Goal: Task Accomplishment & Management: Join or create a project

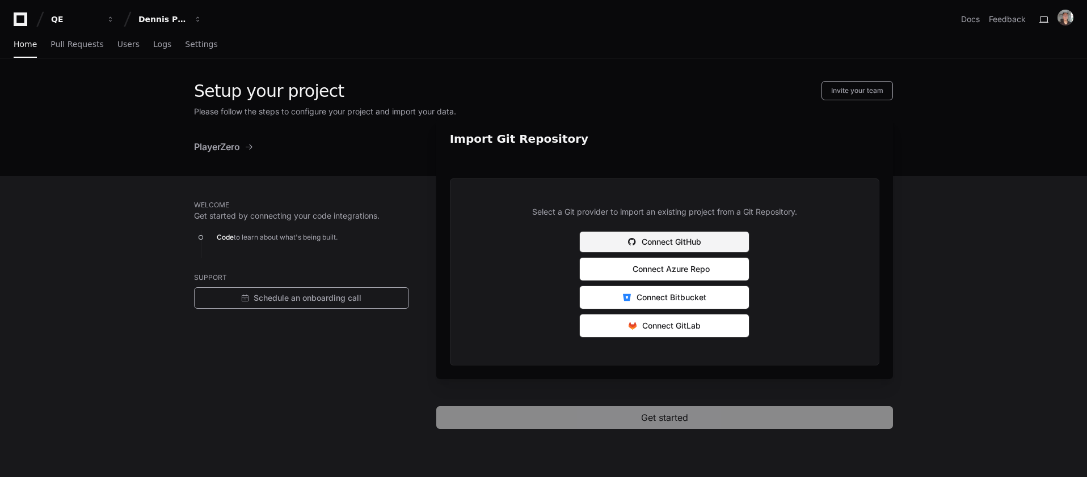
click at [661, 242] on button "Connect GitHub" at bounding box center [664, 242] width 170 height 22
click at [652, 239] on button "Connect GitHub" at bounding box center [664, 242] width 170 height 22
click at [222, 141] on span "PlayerZero" at bounding box center [217, 147] width 46 height 14
click at [264, 238] on p "Code to learn about what's being built." at bounding box center [313, 238] width 192 height 14
click at [66, 39] on link "Pull Requests" at bounding box center [76, 45] width 53 height 26
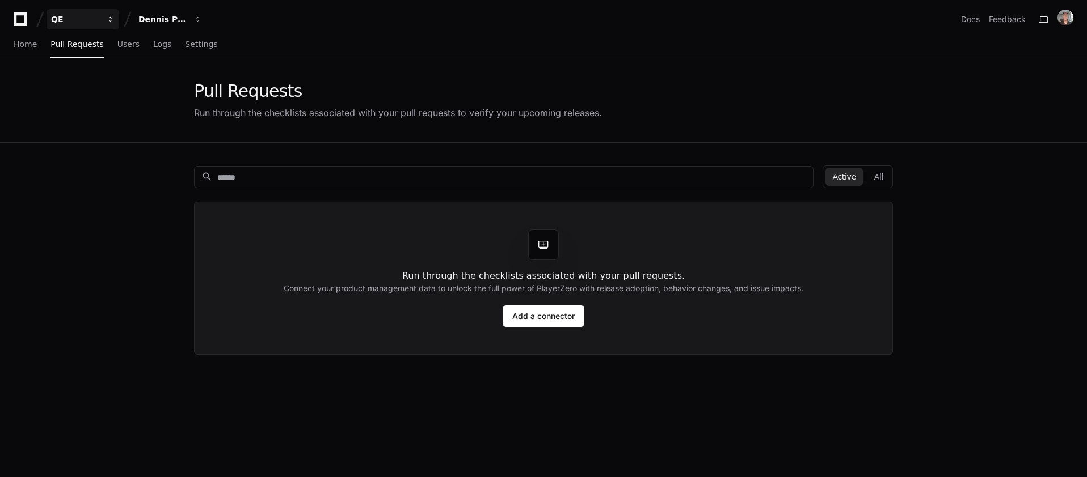
click at [95, 17] on div "QE" at bounding box center [75, 19] width 49 height 11
click at [100, 18] on div "Dennis Performance Test" at bounding box center [75, 19] width 49 height 11
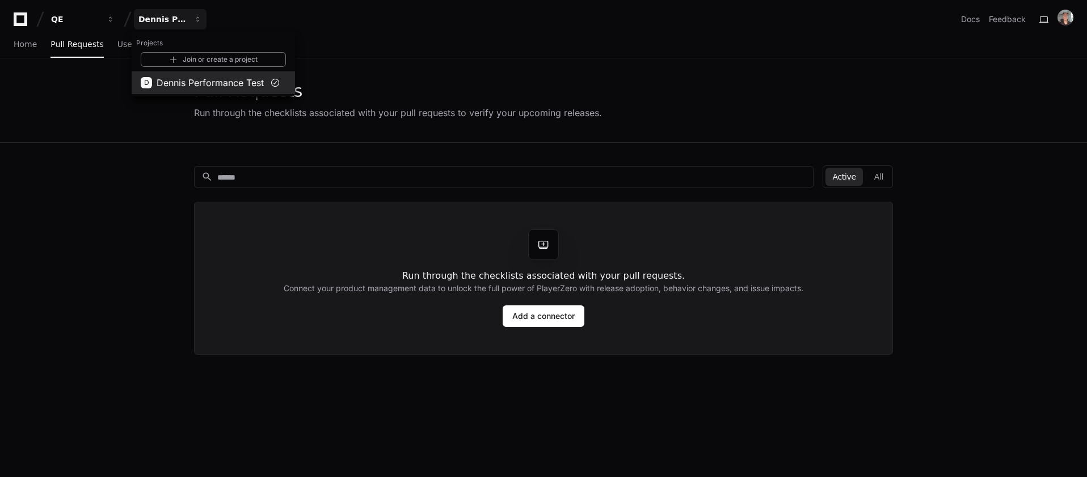
click at [197, 78] on span "Dennis Performance Test" at bounding box center [210, 83] width 107 height 14
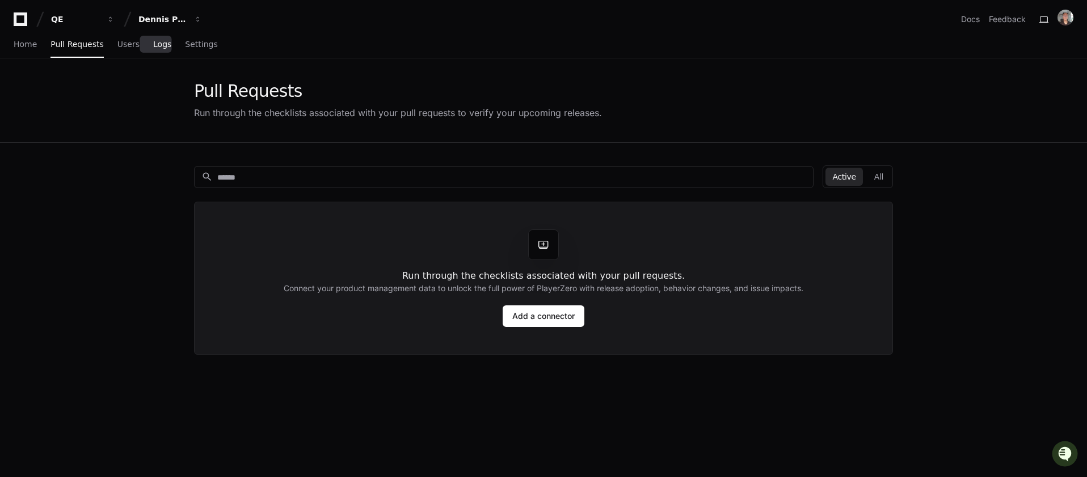
click at [153, 43] on span "Logs" at bounding box center [162, 44] width 18 height 7
click at [28, 46] on span "Home" at bounding box center [25, 44] width 23 height 7
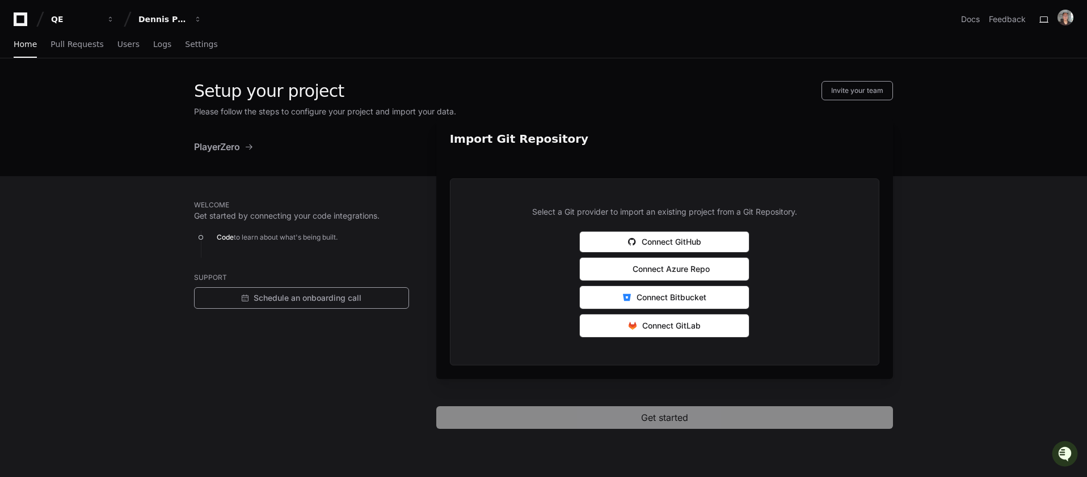
click at [21, 19] on icon at bounding box center [20, 19] width 23 height 14
click at [235, 150] on span "PlayerZero" at bounding box center [217, 147] width 46 height 14
click at [580, 146] on h2 "Import Git Repository" at bounding box center [664, 139] width 429 height 16
click at [75, 20] on div "QE" at bounding box center [75, 19] width 49 height 11
click at [132, 61] on link "Manage Organizations" at bounding box center [140, 59] width 145 height 15
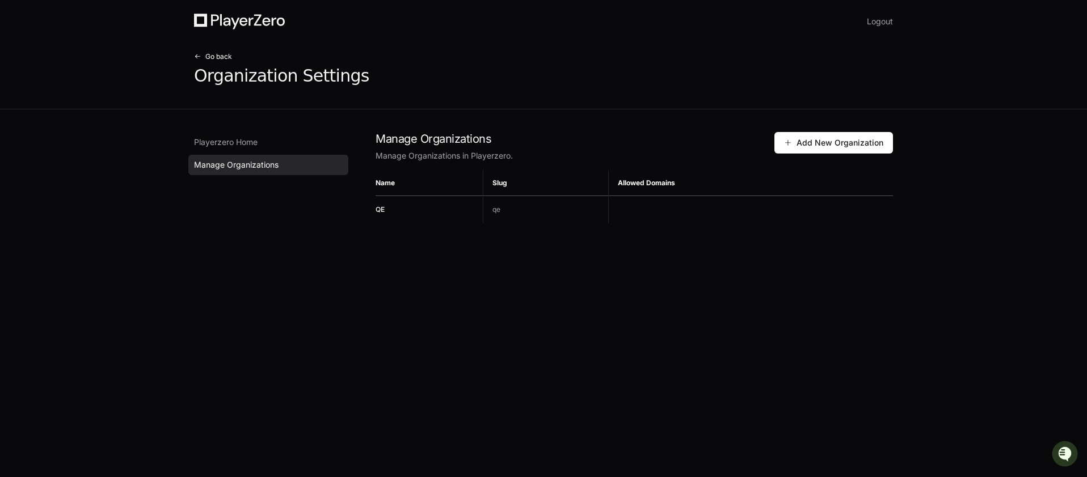
click at [208, 54] on span "Go back" at bounding box center [218, 56] width 27 height 9
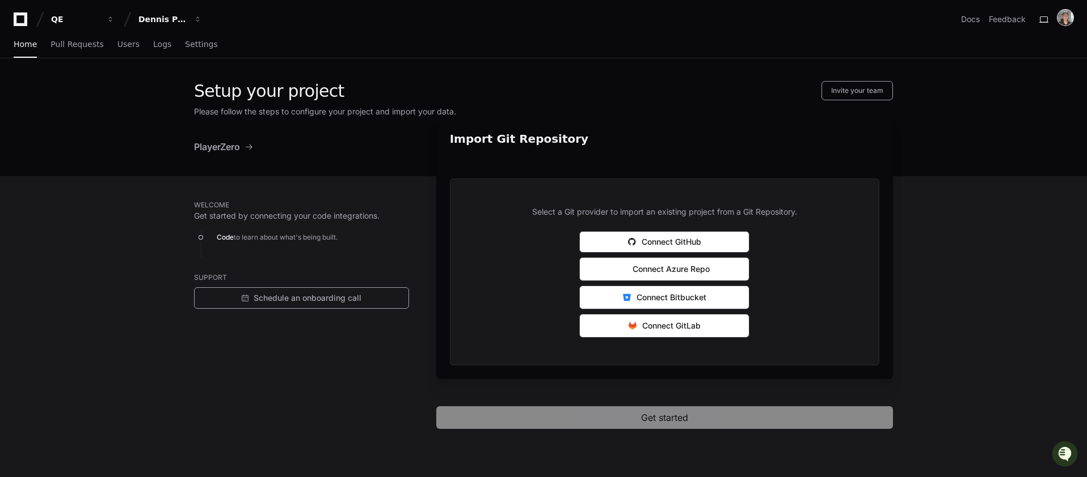
click at [1063, 13] on img at bounding box center [1065, 18] width 16 height 16
click at [16, 19] on icon at bounding box center [21, 19] width 14 height 14
click at [66, 13] on button "QE" at bounding box center [82, 19] width 73 height 20
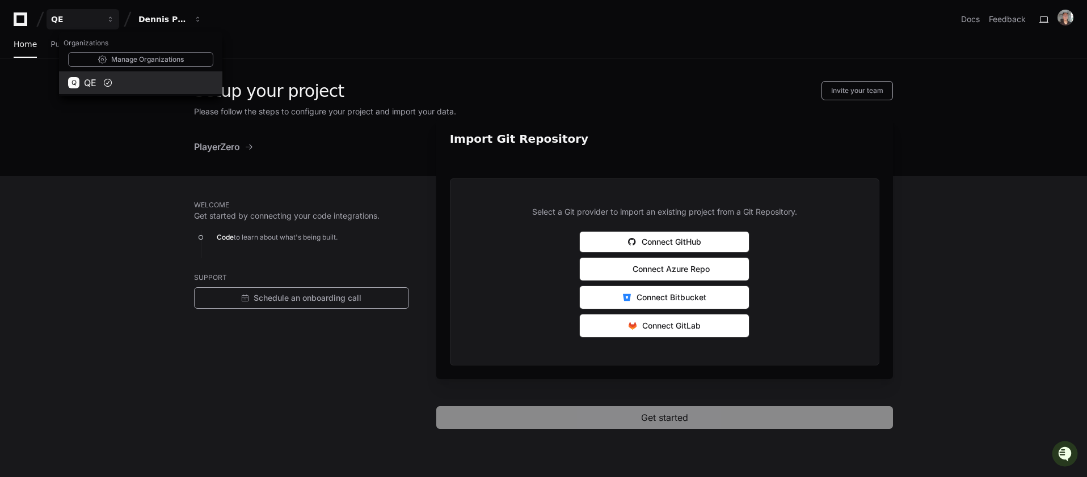
click at [108, 86] on span at bounding box center [107, 82] width 9 height 9
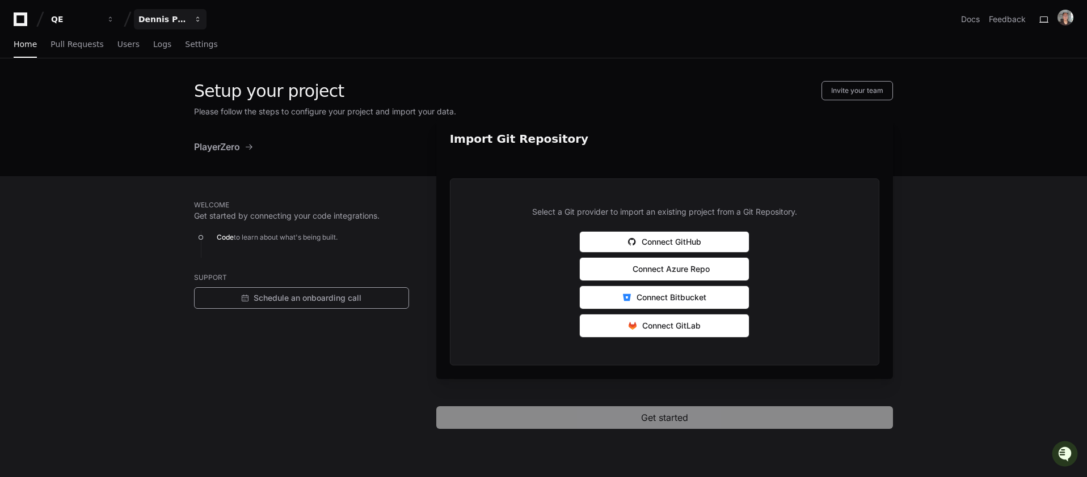
click at [100, 20] on div "Dennis Performance Test" at bounding box center [75, 19] width 49 height 11
click at [184, 79] on span "Dennis Performance Test" at bounding box center [210, 83] width 107 height 14
click at [201, 41] on span "Settings" at bounding box center [201, 44] width 32 height 7
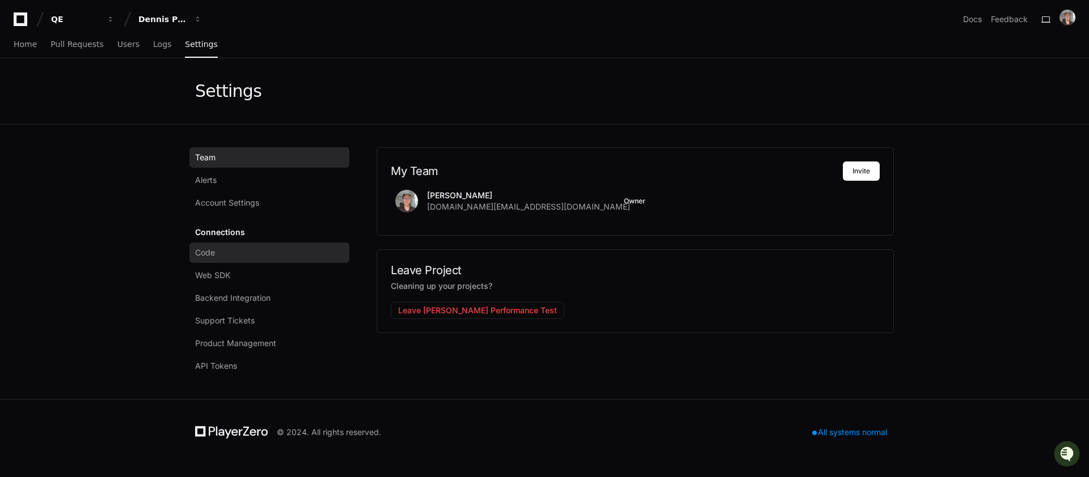
click at [235, 257] on link "Code" at bounding box center [269, 253] width 160 height 20
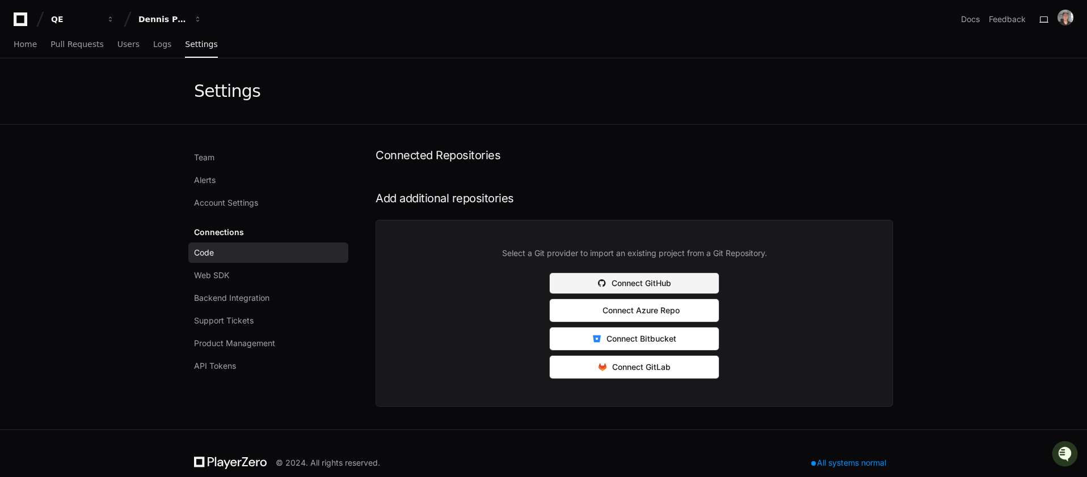
click at [600, 280] on span at bounding box center [602, 284] width 8 height 8
drag, startPoint x: 1067, startPoint y: 26, endPoint x: 1064, endPoint y: 20, distance: 6.9
click at [1067, 26] on div at bounding box center [1065, 19] width 16 height 19
click at [1064, 20] on img at bounding box center [1065, 18] width 16 height 16
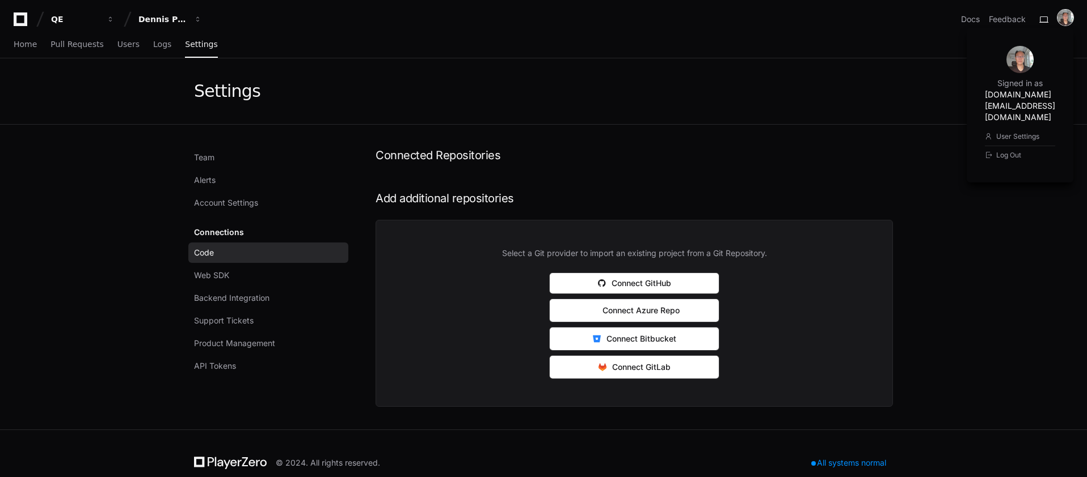
click at [1064, 20] on img at bounding box center [1065, 18] width 16 height 16
click at [100, 21] on div "Dennis Performance Test" at bounding box center [75, 19] width 49 height 11
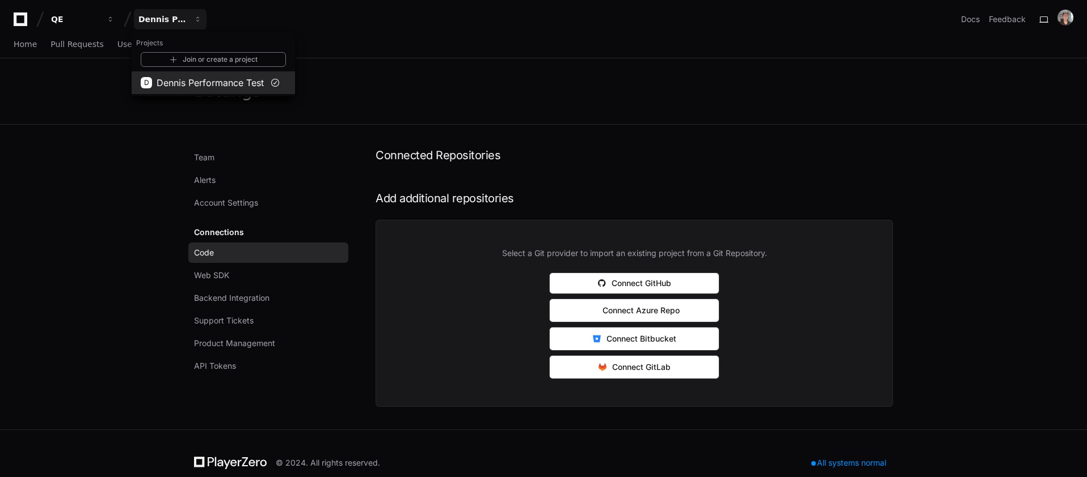
click at [278, 81] on span at bounding box center [274, 82] width 9 height 9
click at [100, 24] on div "Dennis Performance Test" at bounding box center [75, 19] width 49 height 11
click at [214, 60] on link "Join or create a project" at bounding box center [213, 59] width 145 height 15
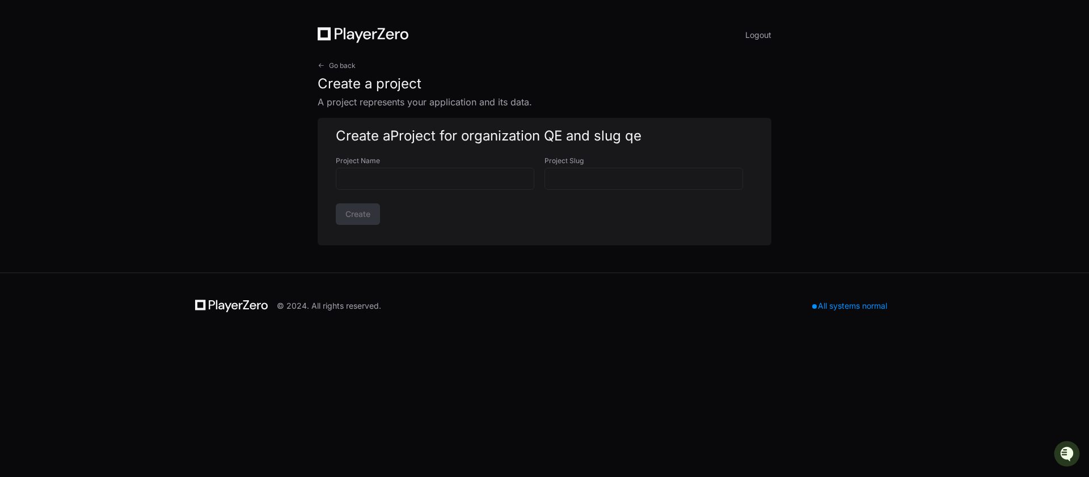
click at [836, 303] on div "All systems normal" at bounding box center [849, 306] width 88 height 16
click at [338, 66] on span "Go back" at bounding box center [342, 65] width 27 height 9
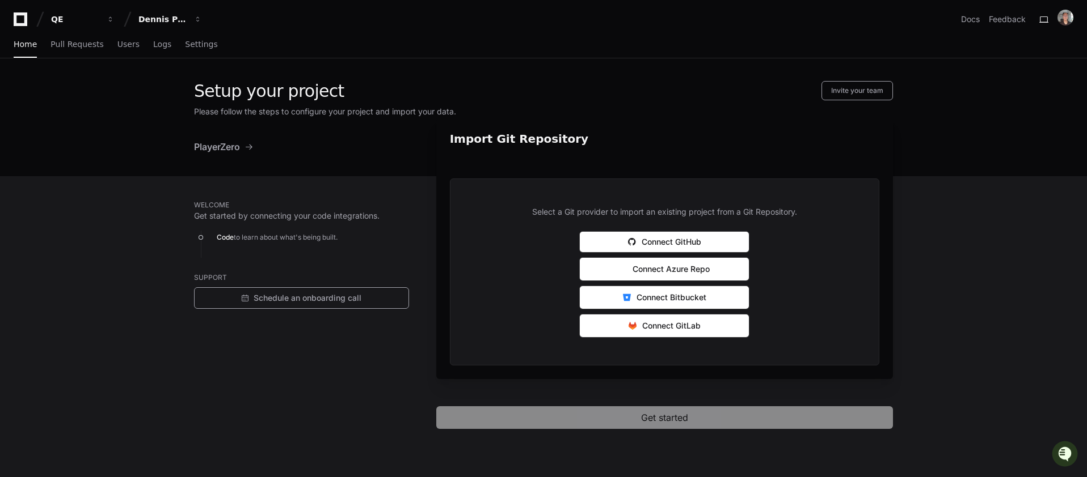
click at [224, 146] on span "PlayerZero" at bounding box center [217, 147] width 46 height 14
click at [205, 44] on span "Settings" at bounding box center [201, 44] width 32 height 7
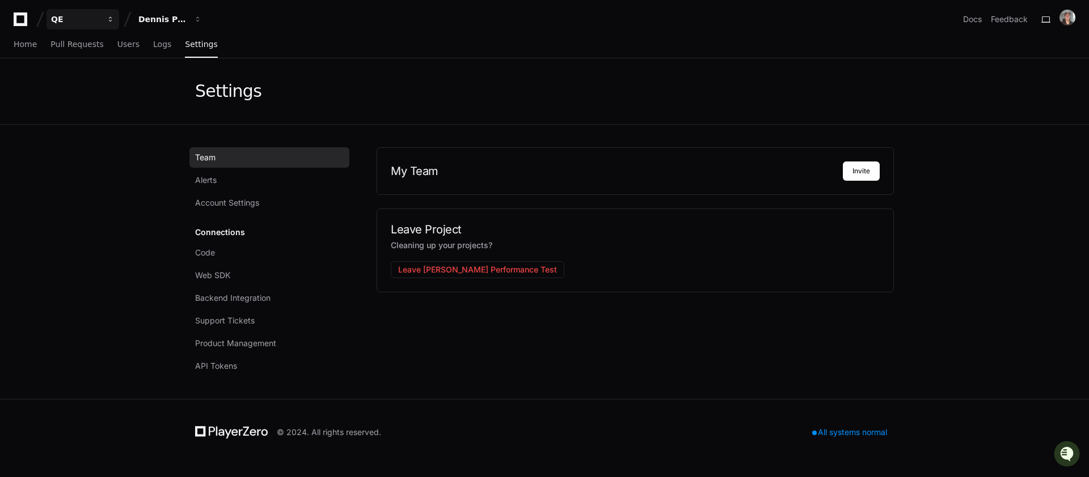
click at [96, 15] on div "QE" at bounding box center [75, 19] width 49 height 11
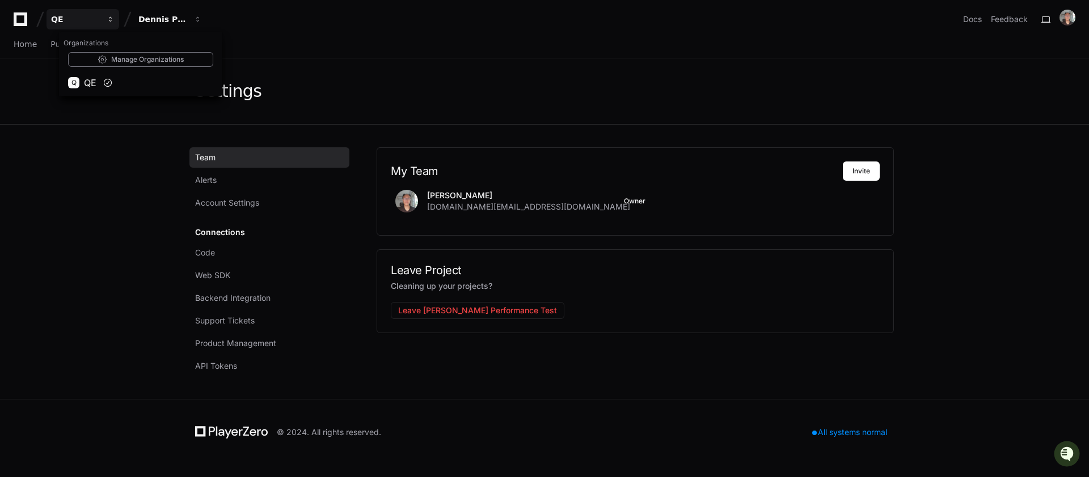
click at [96, 14] on div "QE" at bounding box center [75, 19] width 49 height 11
click at [1062, 15] on img at bounding box center [1067, 18] width 16 height 16
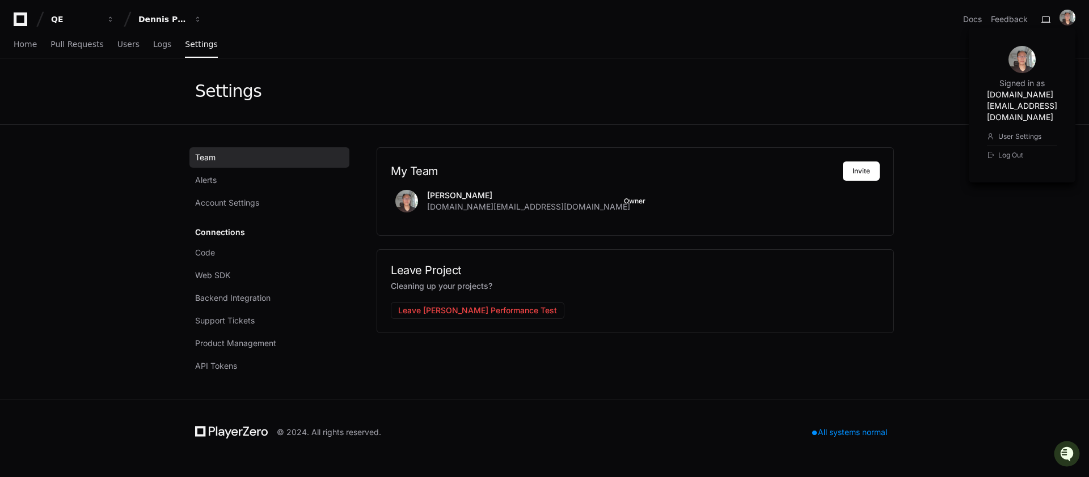
click at [595, 57] on div "Home Pull Requests Users Logs Settings" at bounding box center [545, 45] width 1062 height 26
click at [100, 19] on div "Dennis Performance Test" at bounding box center [75, 19] width 49 height 11
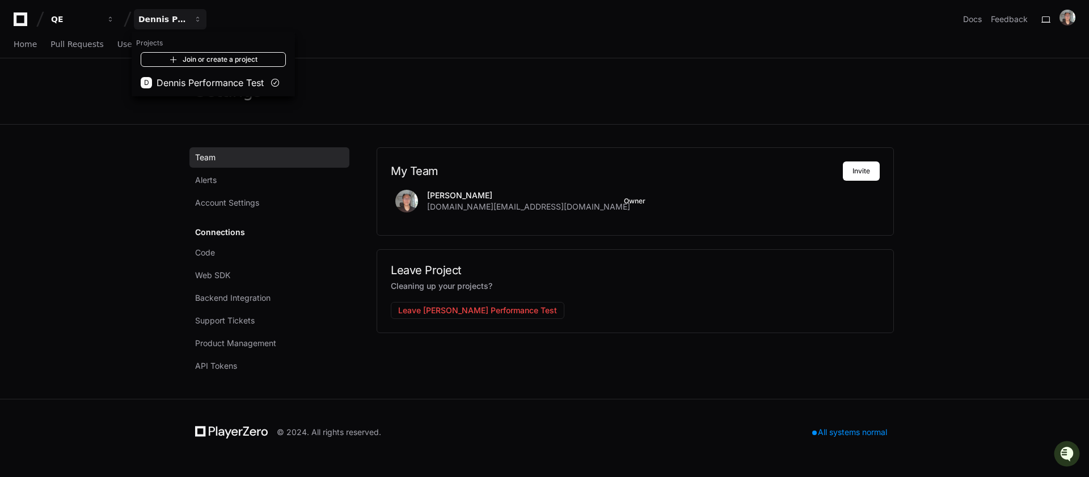
click at [185, 57] on link "Join or create a project" at bounding box center [213, 59] width 145 height 15
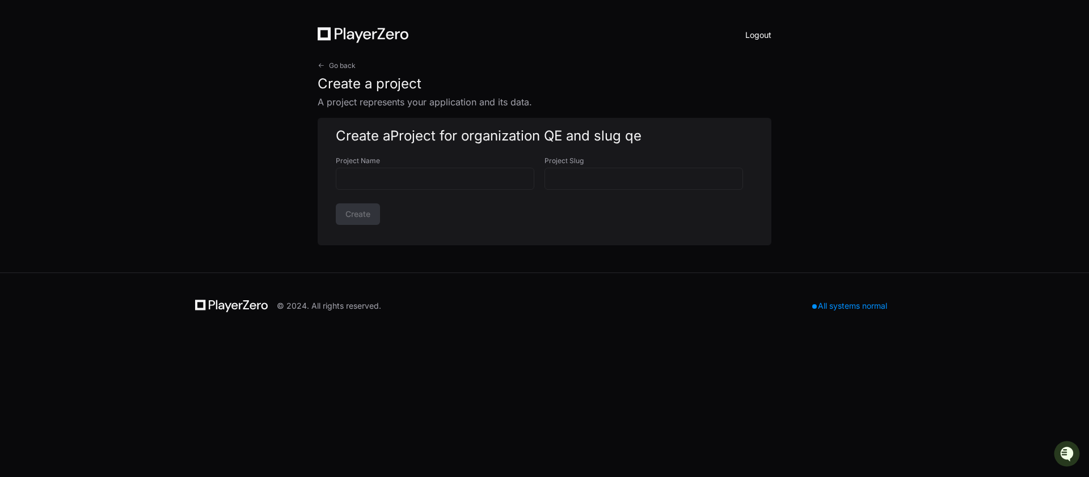
click at [754, 32] on button "Logout" at bounding box center [758, 35] width 26 height 16
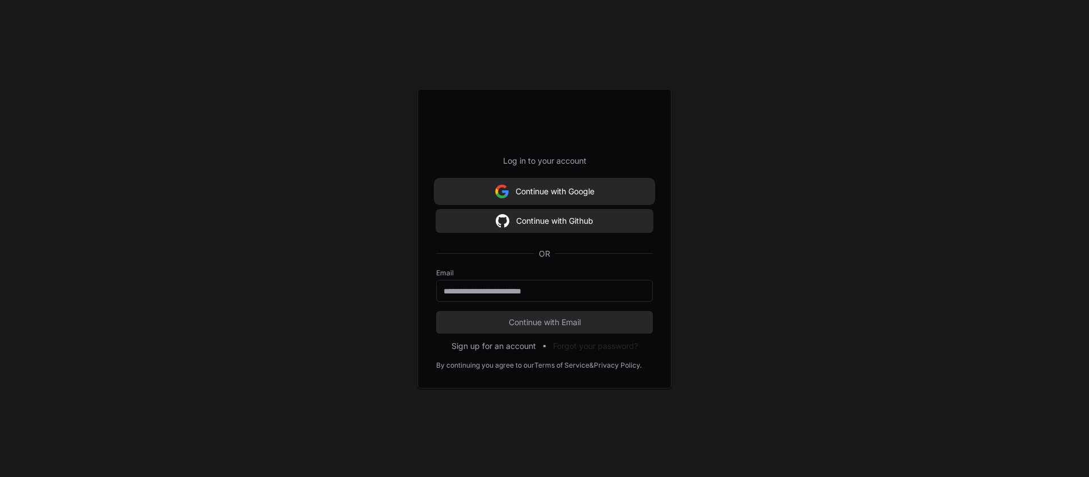
click at [527, 185] on button "Continue with Google" at bounding box center [544, 191] width 217 height 23
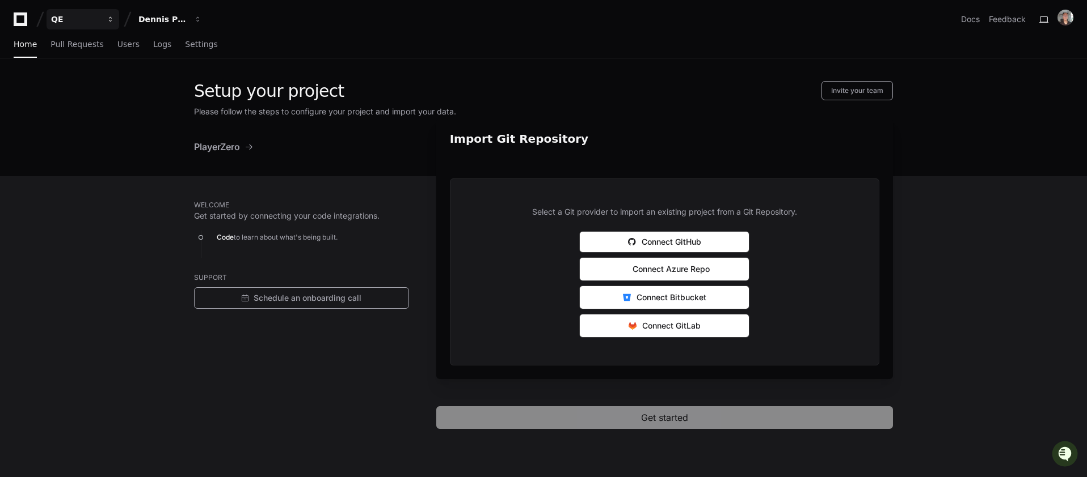
click at [95, 18] on div "QE" at bounding box center [75, 19] width 49 height 11
click at [100, 22] on div "Dennis Performance Test" at bounding box center [75, 19] width 49 height 11
click at [100, 19] on button "QE" at bounding box center [82, 19] width 73 height 20
click at [101, 57] on span at bounding box center [102, 59] width 9 height 9
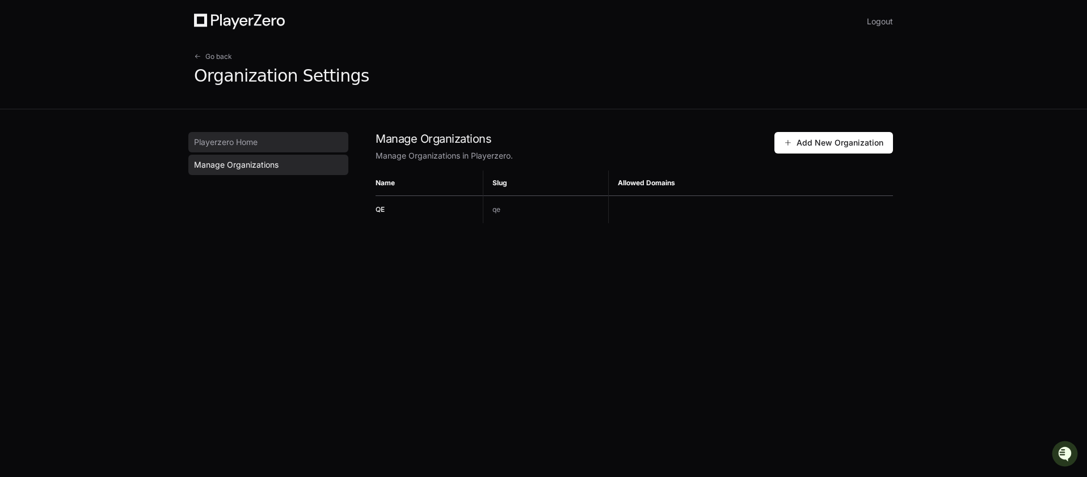
click at [213, 139] on span "Playerzero Home" at bounding box center [226, 142] width 64 height 11
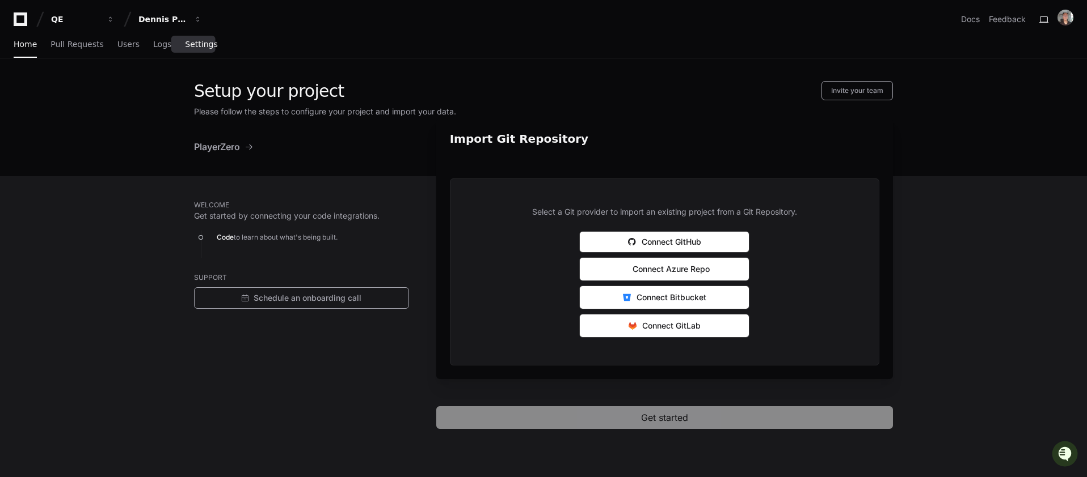
click at [188, 36] on link "Settings" at bounding box center [201, 45] width 32 height 26
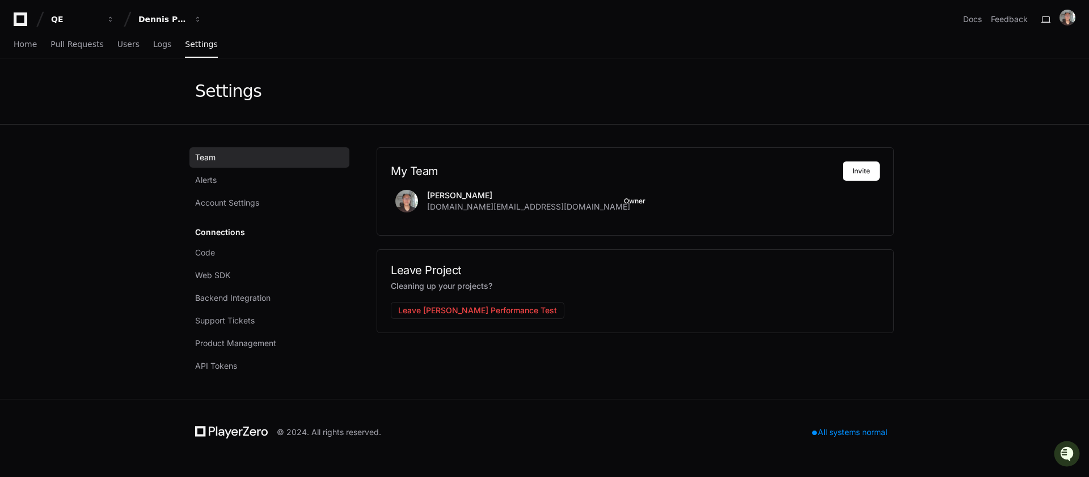
click at [467, 310] on button "Leave Dennis Performance Test" at bounding box center [478, 310] width 174 height 17
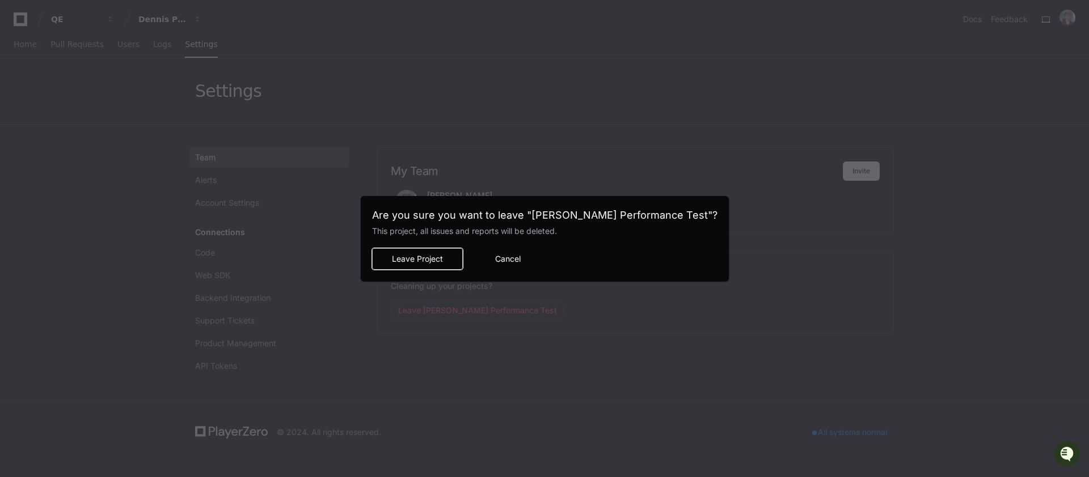
click at [453, 255] on span "Leave Project" at bounding box center [417, 258] width 71 height 11
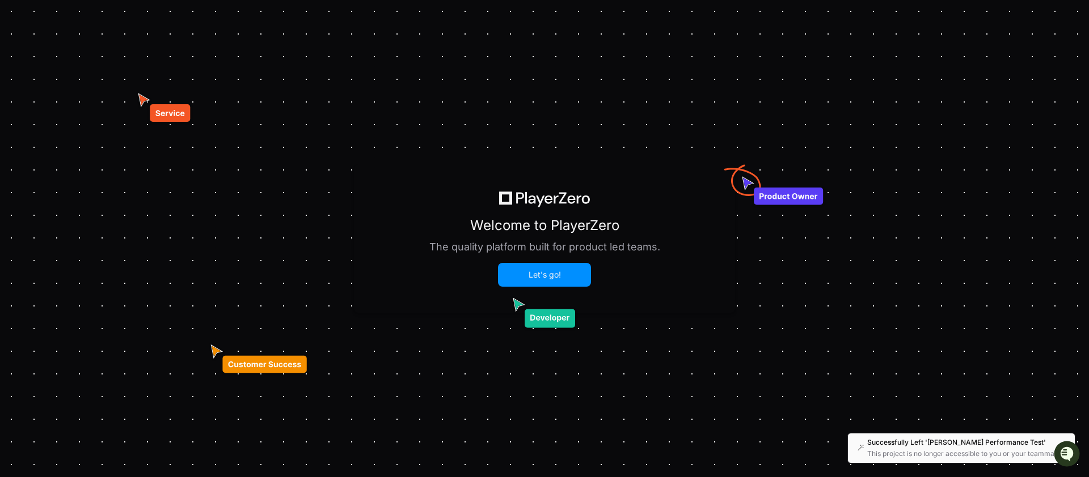
click at [534, 270] on button "Let's go!" at bounding box center [544, 275] width 91 height 22
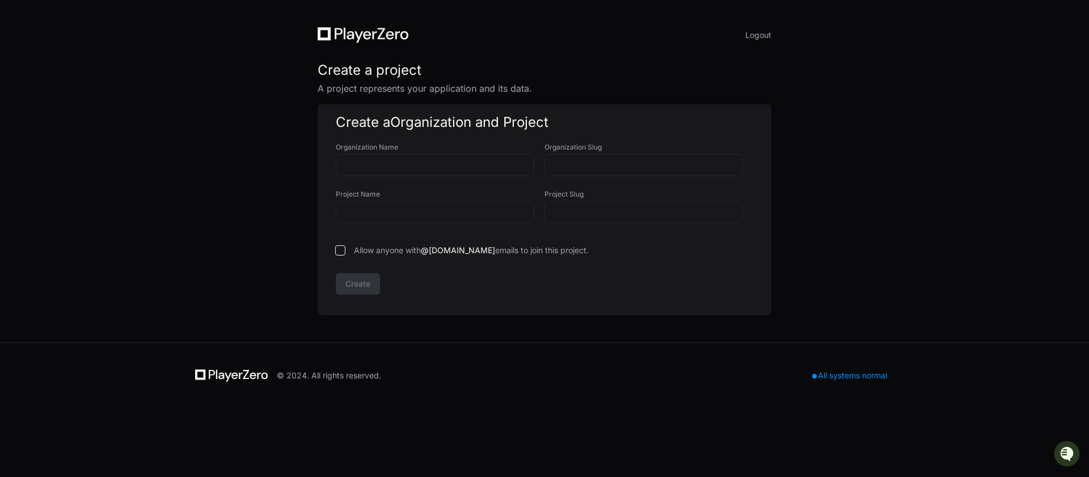
click at [372, 36] on icon at bounding box center [374, 35] width 5 height 8
click at [420, 167] on input "Organization Name" at bounding box center [435, 165] width 184 height 11
click at [839, 371] on div "All systems normal" at bounding box center [849, 376] width 88 height 16
click at [359, 43] on div "Logout Create a project A project represents your application and its data. Cre…" at bounding box center [544, 171] width 508 height 343
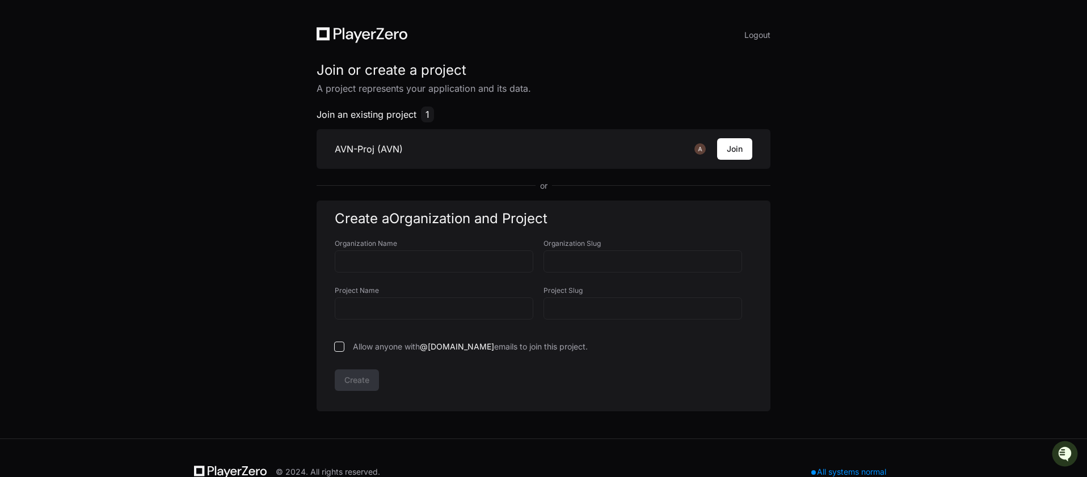
click at [477, 142] on li "AVN-Proj (AVN) Join" at bounding box center [543, 149] width 454 height 40
click at [378, 143] on h3 "AVN-Proj (AVN)" at bounding box center [369, 149] width 68 height 14
click at [415, 152] on li "AVN-Proj (AVN) Join" at bounding box center [543, 149] width 454 height 40
click at [360, 142] on h3 "AVN-Proj (AVN)" at bounding box center [369, 149] width 68 height 14
click at [360, 143] on h3 "AVN-Proj (AVN)" at bounding box center [369, 149] width 68 height 14
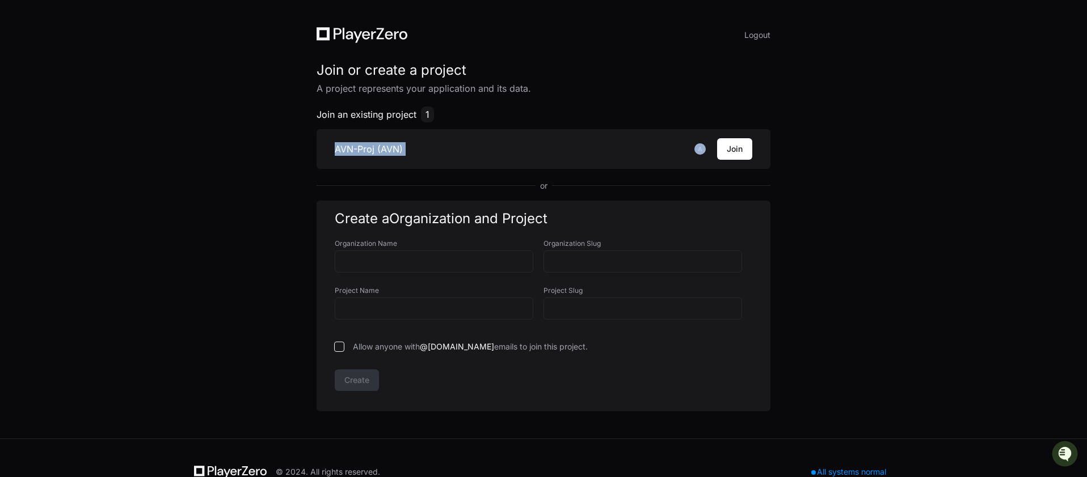
click at [360, 142] on h3 "AVN-Proj (AVN)" at bounding box center [369, 149] width 68 height 14
click at [493, 142] on li "AVN-Proj (AVN) Join" at bounding box center [543, 149] width 454 height 40
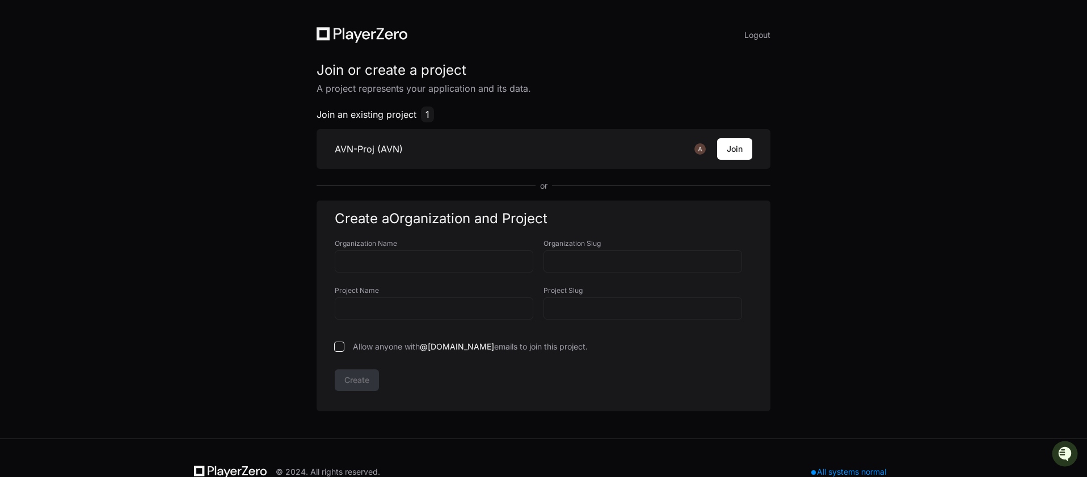
click at [422, 143] on li "AVN-Proj (AVN) Join" at bounding box center [543, 149] width 454 height 40
click at [430, 111] on span "1" at bounding box center [427, 115] width 13 height 16
click at [424, 118] on span "1" at bounding box center [427, 115] width 13 height 16
click at [432, 115] on span "1" at bounding box center [427, 115] width 13 height 16
click at [353, 86] on p "A project represents your application and its data." at bounding box center [543, 89] width 454 height 14
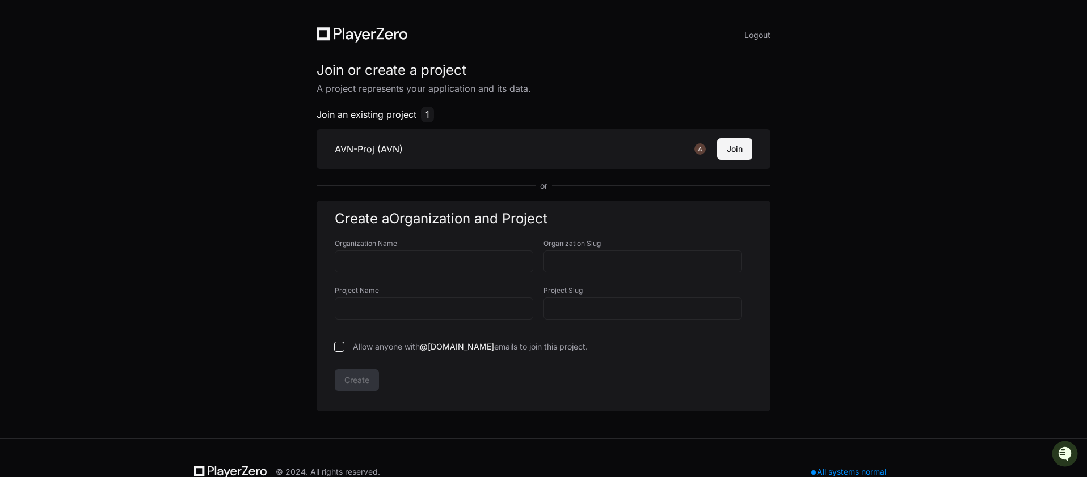
click at [728, 147] on button "Join" at bounding box center [734, 149] width 35 height 22
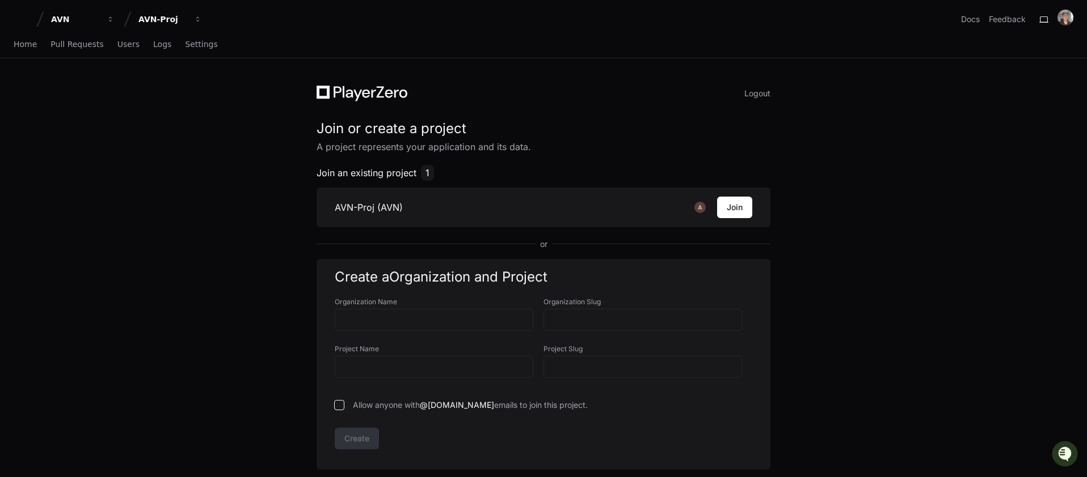
click at [367, 212] on h3 "AVN-Proj (AVN)" at bounding box center [369, 208] width 68 height 14
click at [406, 204] on li "AVN-Proj (AVN) Join" at bounding box center [543, 208] width 454 height 40
drag, startPoint x: 449, startPoint y: 208, endPoint x: 654, endPoint y: 206, distance: 204.7
click at [449, 208] on li "AVN-Proj (AVN) Join" at bounding box center [543, 208] width 454 height 40
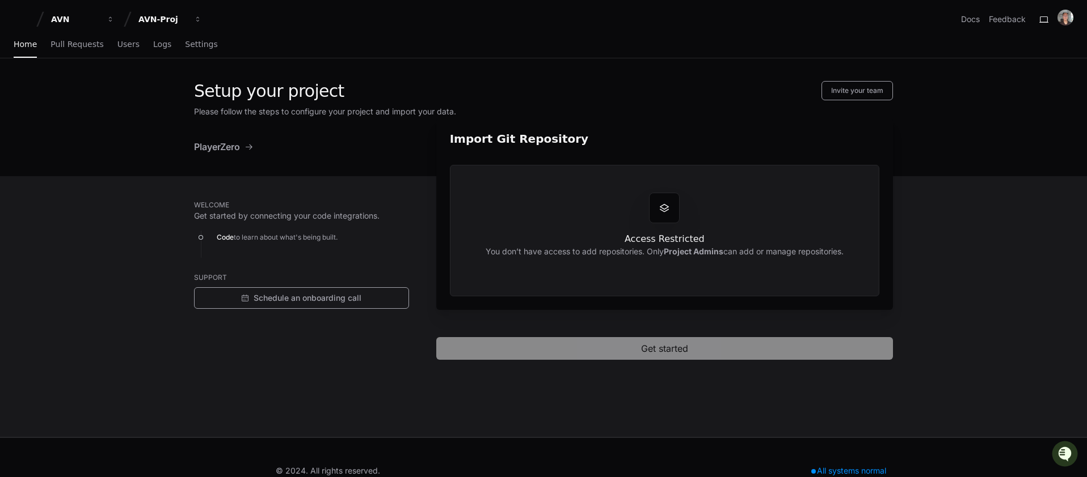
drag, startPoint x: 209, startPoint y: 42, endPoint x: 195, endPoint y: 43, distance: 14.8
click at [209, 42] on div "Home Pull Requests Users Logs Settings" at bounding box center [543, 45] width 1059 height 26
click at [195, 43] on span "Settings" at bounding box center [201, 44] width 32 height 7
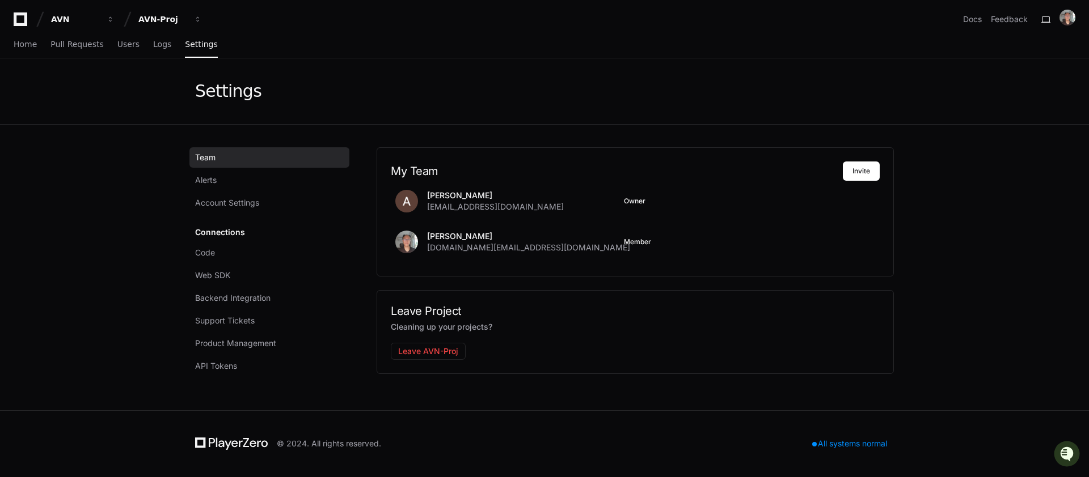
click at [405, 353] on button "Leave AVN-Proj" at bounding box center [428, 351] width 75 height 17
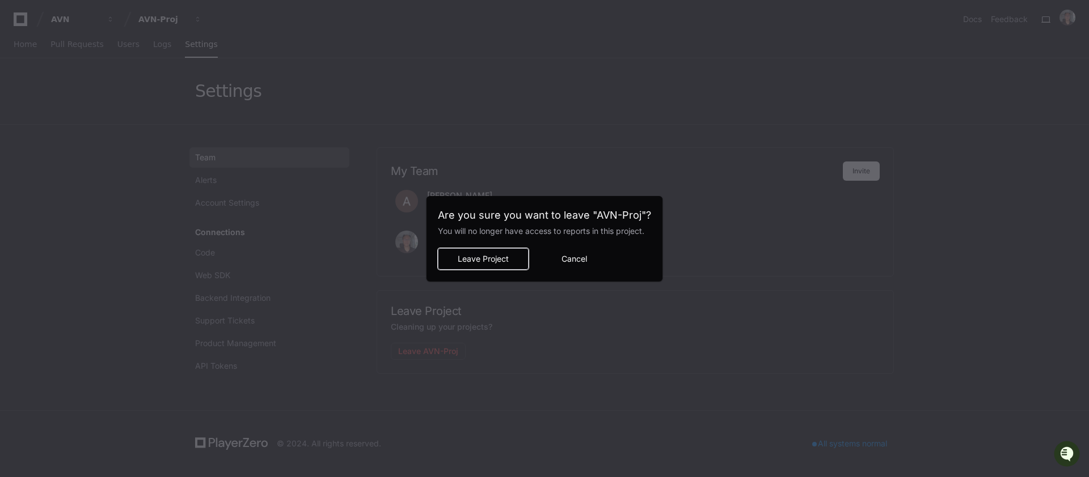
click at [505, 262] on span "Leave Project" at bounding box center [482, 258] width 71 height 11
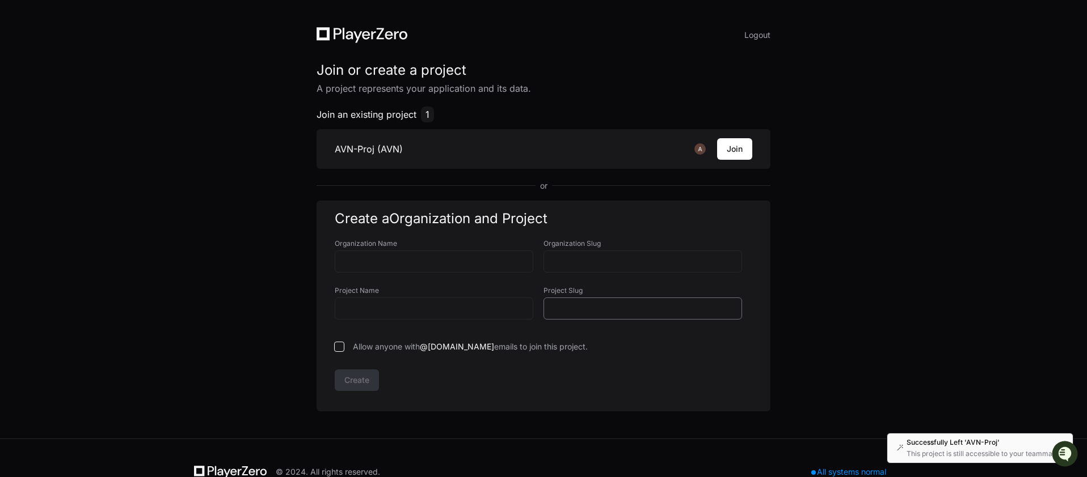
click at [557, 315] on div at bounding box center [642, 309] width 198 height 22
click at [435, 152] on li "AVN-Proj (AVN) Join" at bounding box center [543, 149] width 454 height 40
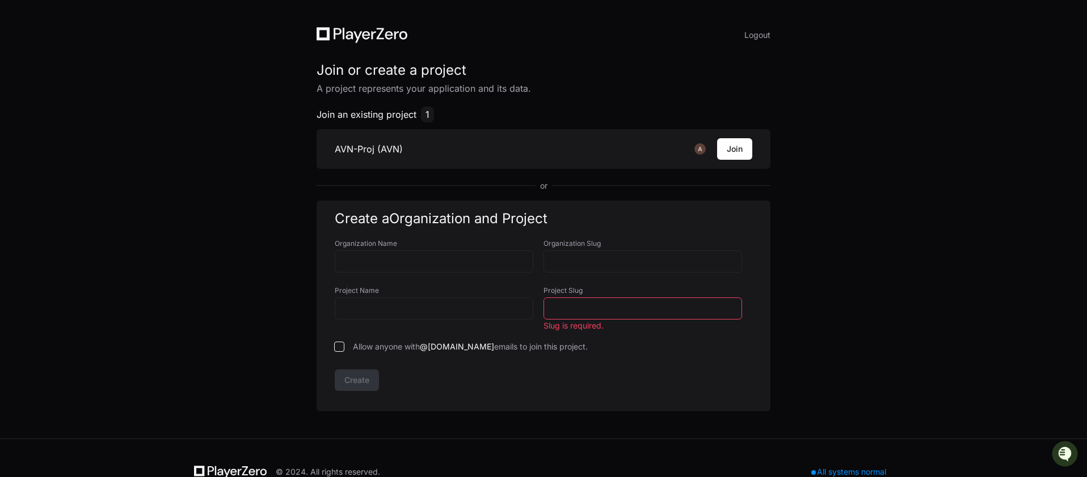
click at [413, 151] on li "AVN-Proj (AVN) Join" at bounding box center [543, 149] width 454 height 40
click at [354, 137] on li "AVN-Proj (AVN) Join" at bounding box center [543, 149] width 454 height 40
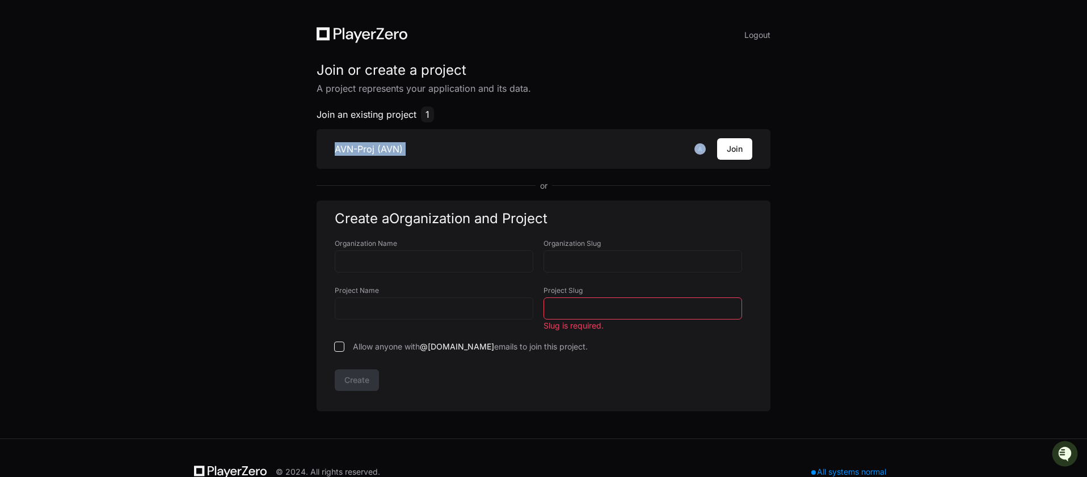
click at [354, 137] on li "AVN-Proj (AVN) Join" at bounding box center [543, 149] width 454 height 40
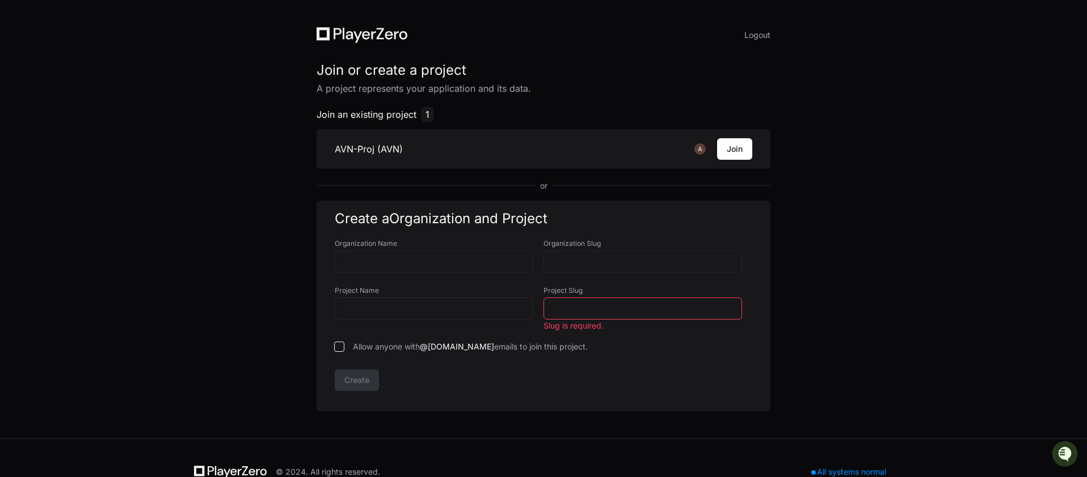
click at [319, 73] on h1 "Join or create a project" at bounding box center [543, 70] width 454 height 18
click at [418, 145] on li "AVN-Proj (AVN) Join" at bounding box center [543, 149] width 454 height 40
click at [366, 144] on h3 "AVN-Proj (AVN)" at bounding box center [369, 149] width 68 height 14
click at [366, 145] on h3 "AVN-Proj (AVN)" at bounding box center [369, 149] width 68 height 14
click at [323, 117] on span "Join an existing project" at bounding box center [366, 115] width 100 height 14
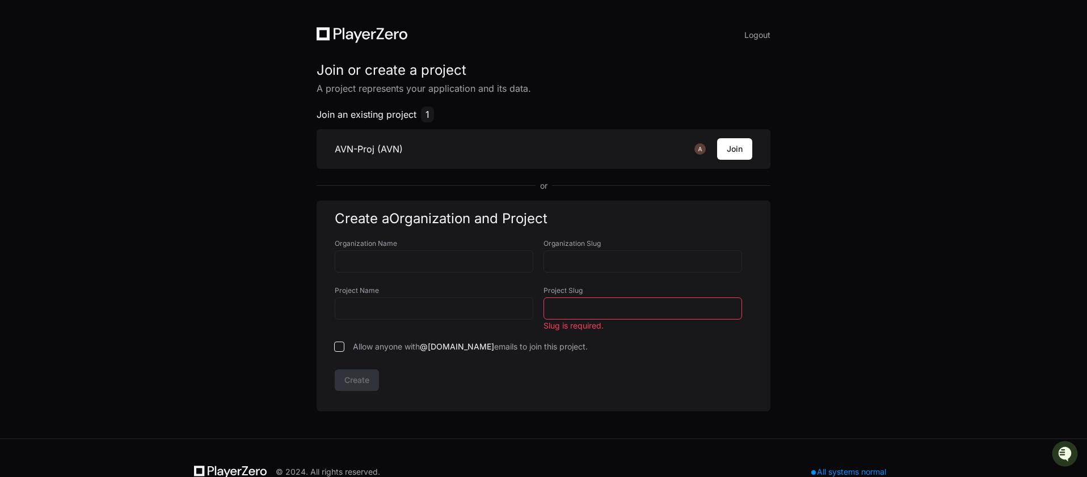
click at [443, 115] on h2 "Join an existing project 1" at bounding box center [543, 115] width 454 height 16
click at [429, 113] on span "1" at bounding box center [427, 115] width 13 height 16
click at [699, 148] on img at bounding box center [699, 148] width 11 height 11
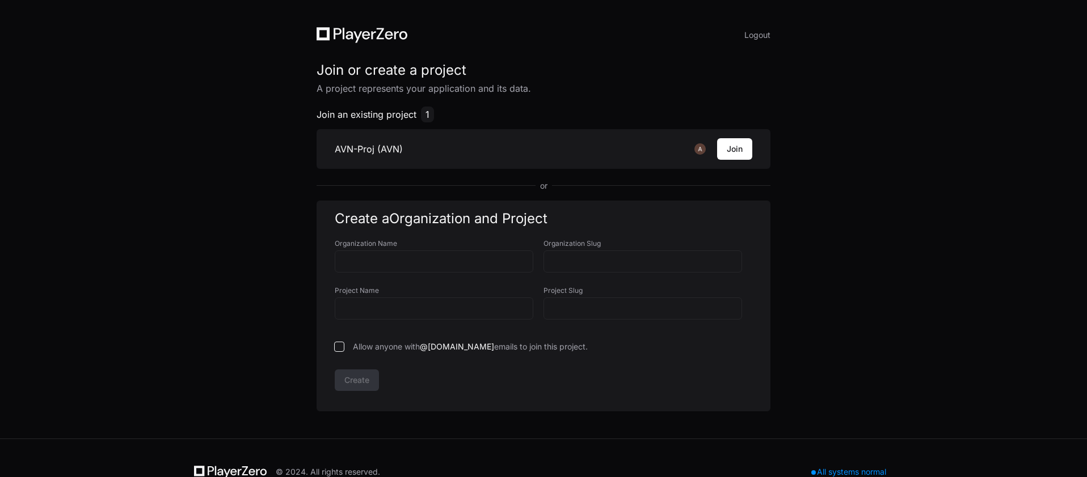
click at [699, 147] on img at bounding box center [699, 148] width 11 height 11
drag, startPoint x: 540, startPoint y: 144, endPoint x: 527, endPoint y: 146, distance: 12.6
click at [540, 144] on li "AVN-Proj (AVN) Join" at bounding box center [543, 149] width 454 height 40
drag, startPoint x: 432, startPoint y: 150, endPoint x: 405, endPoint y: 150, distance: 27.2
click at [432, 150] on li "AVN-Proj (AVN) Join" at bounding box center [543, 149] width 454 height 40
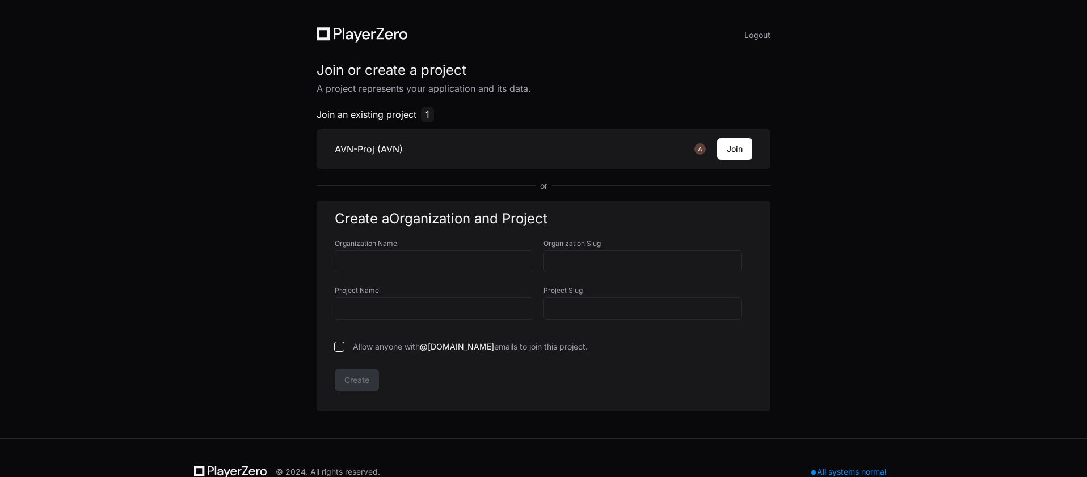
drag, startPoint x: 381, startPoint y: 148, endPoint x: 357, endPoint y: 147, distance: 24.4
click at [381, 148] on h3 "AVN-Proj (AVN)" at bounding box center [369, 149] width 68 height 14
click at [340, 146] on h3 "AVN-Proj (AVN)" at bounding box center [369, 149] width 68 height 14
click at [770, 31] on button "Logout" at bounding box center [757, 35] width 26 height 16
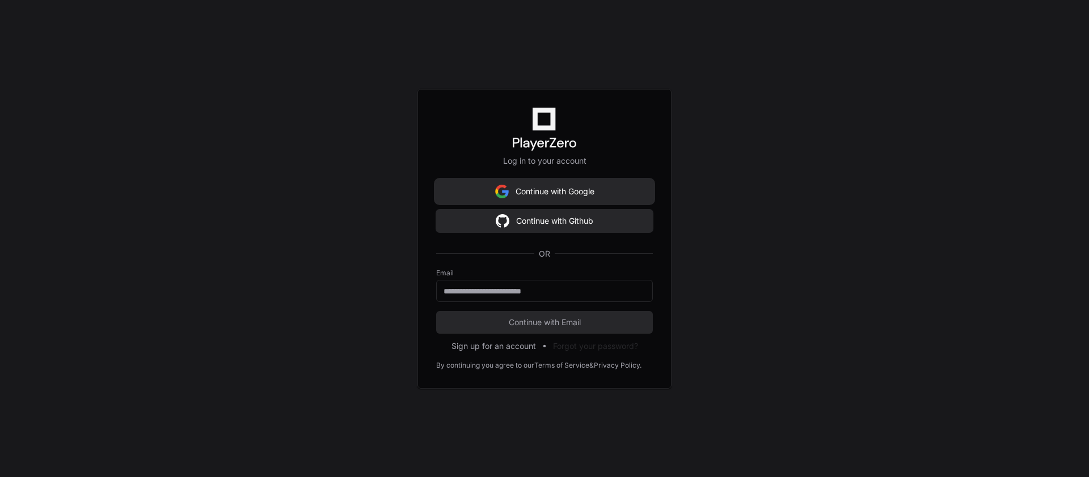
click at [535, 193] on button "Continue with Google" at bounding box center [544, 191] width 217 height 23
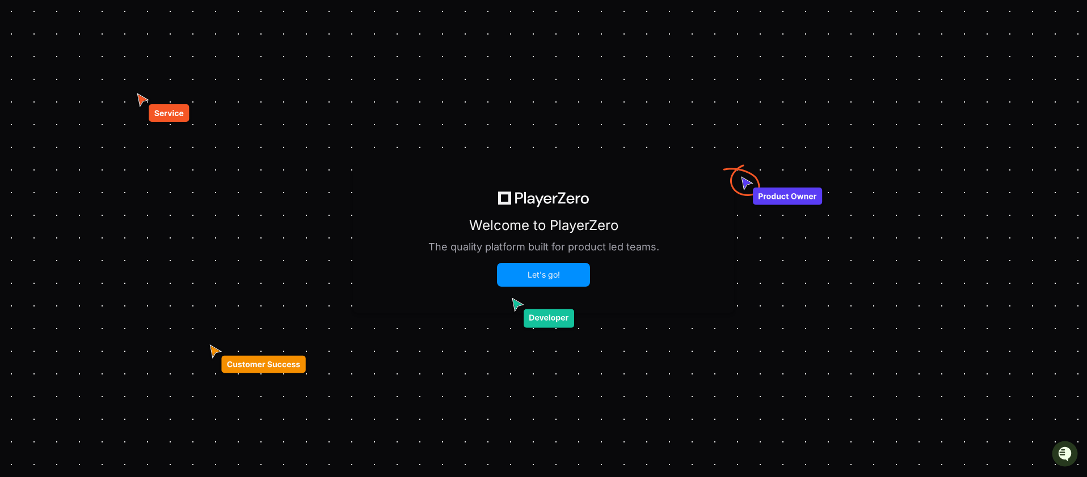
click at [528, 278] on button "Let's go!" at bounding box center [543, 275] width 91 height 22
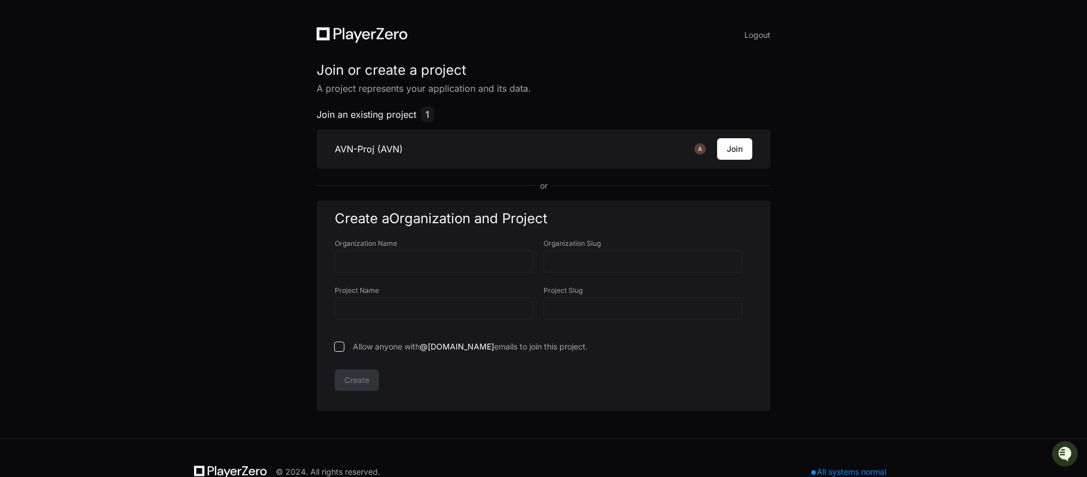
click at [383, 146] on h3 "AVN-Proj (AVN)" at bounding box center [369, 149] width 68 height 14
click at [370, 145] on h3 "AVN-Proj (AVN)" at bounding box center [369, 149] width 68 height 14
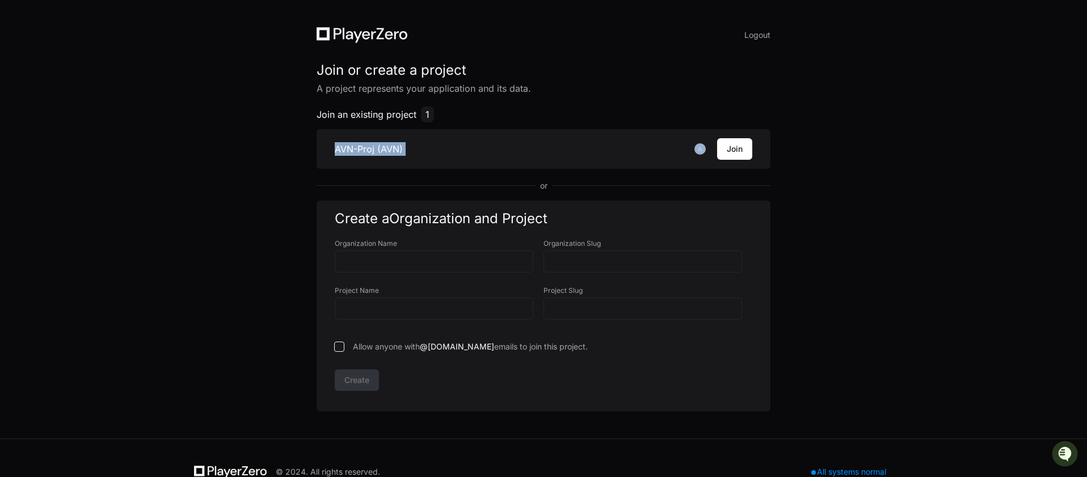
click at [370, 145] on h3 "AVN-Proj (AVN)" at bounding box center [369, 149] width 68 height 14
click at [381, 315] on div at bounding box center [434, 309] width 198 height 22
click at [379, 274] on div at bounding box center [434, 280] width 198 height 14
click at [377, 264] on input "Organization Name" at bounding box center [434, 261] width 184 height 11
click at [375, 159] on li "AVN-Proj (AVN) Join" at bounding box center [543, 149] width 454 height 40
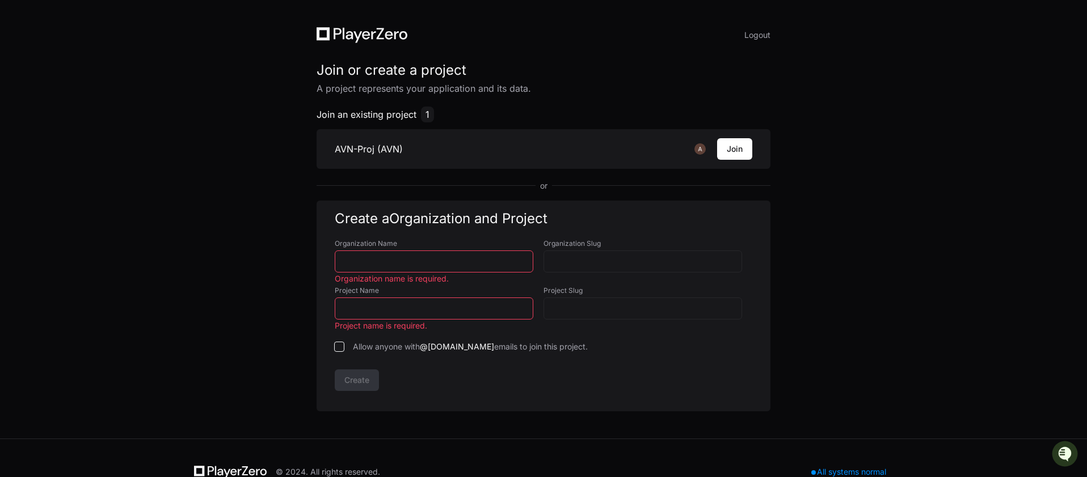
click at [373, 129] on li "AVN-Proj (AVN) Join" at bounding box center [543, 149] width 454 height 40
drag, startPoint x: 375, startPoint y: 155, endPoint x: 445, endPoint y: 153, distance: 69.8
click at [375, 155] on h3 "AVN-Proj (AVN)" at bounding box center [369, 149] width 68 height 14
click at [893, 322] on div "Logout Join or create a project A project represents your application and its d…" at bounding box center [543, 219] width 1087 height 439
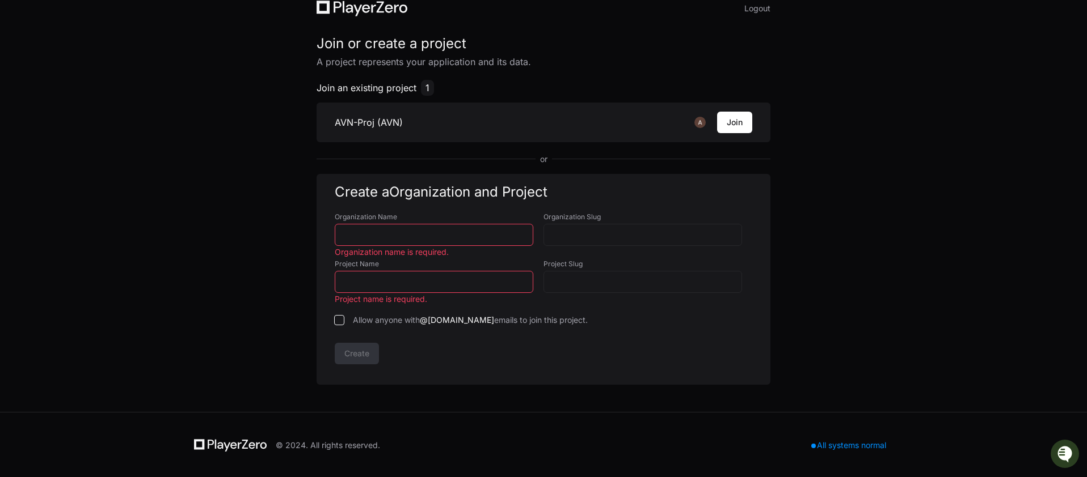
click at [1063, 455] on icon "Open customer support" at bounding box center [1064, 468] width 28 height 28
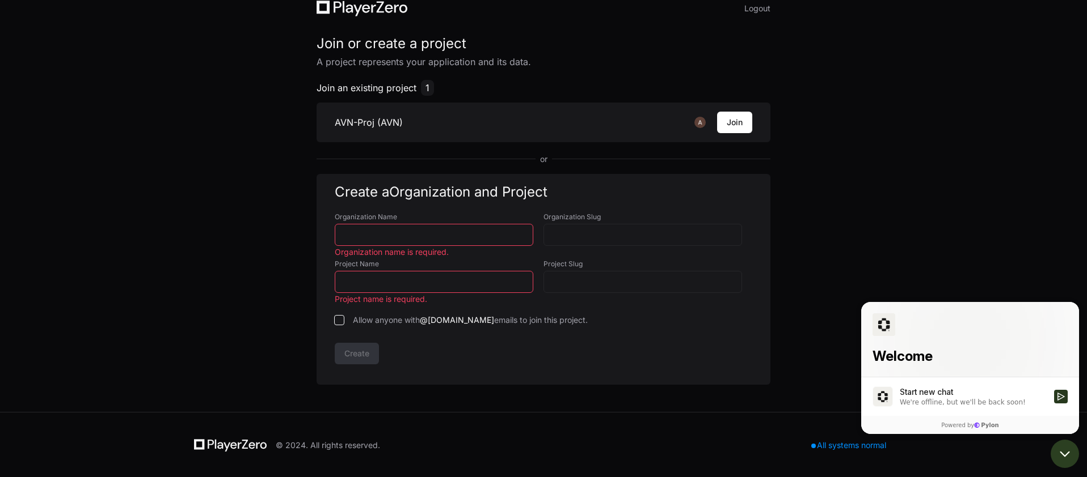
click at [1063, 455] on icon "Open customer support" at bounding box center [1064, 455] width 9 height 4
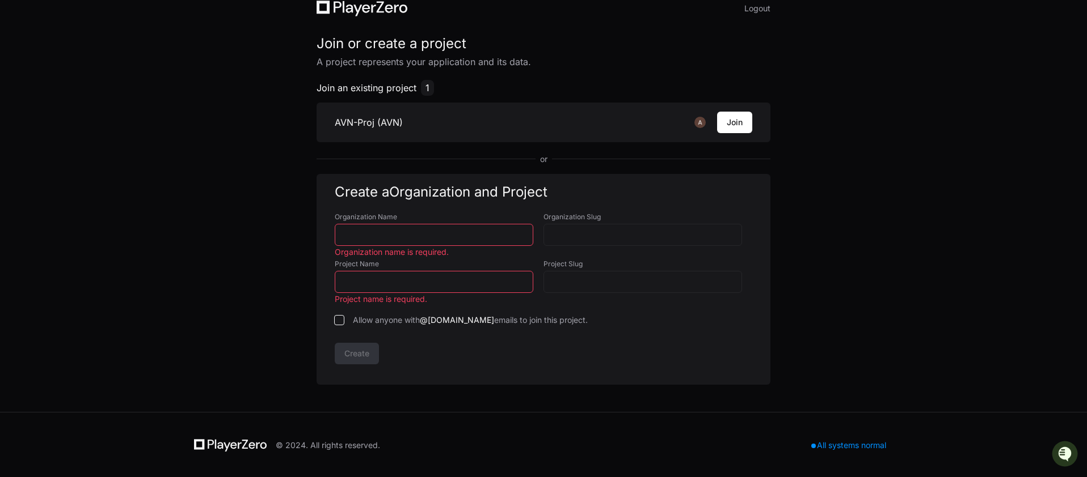
scroll to position [0, 0]
